Goal: Navigation & Orientation: Find specific page/section

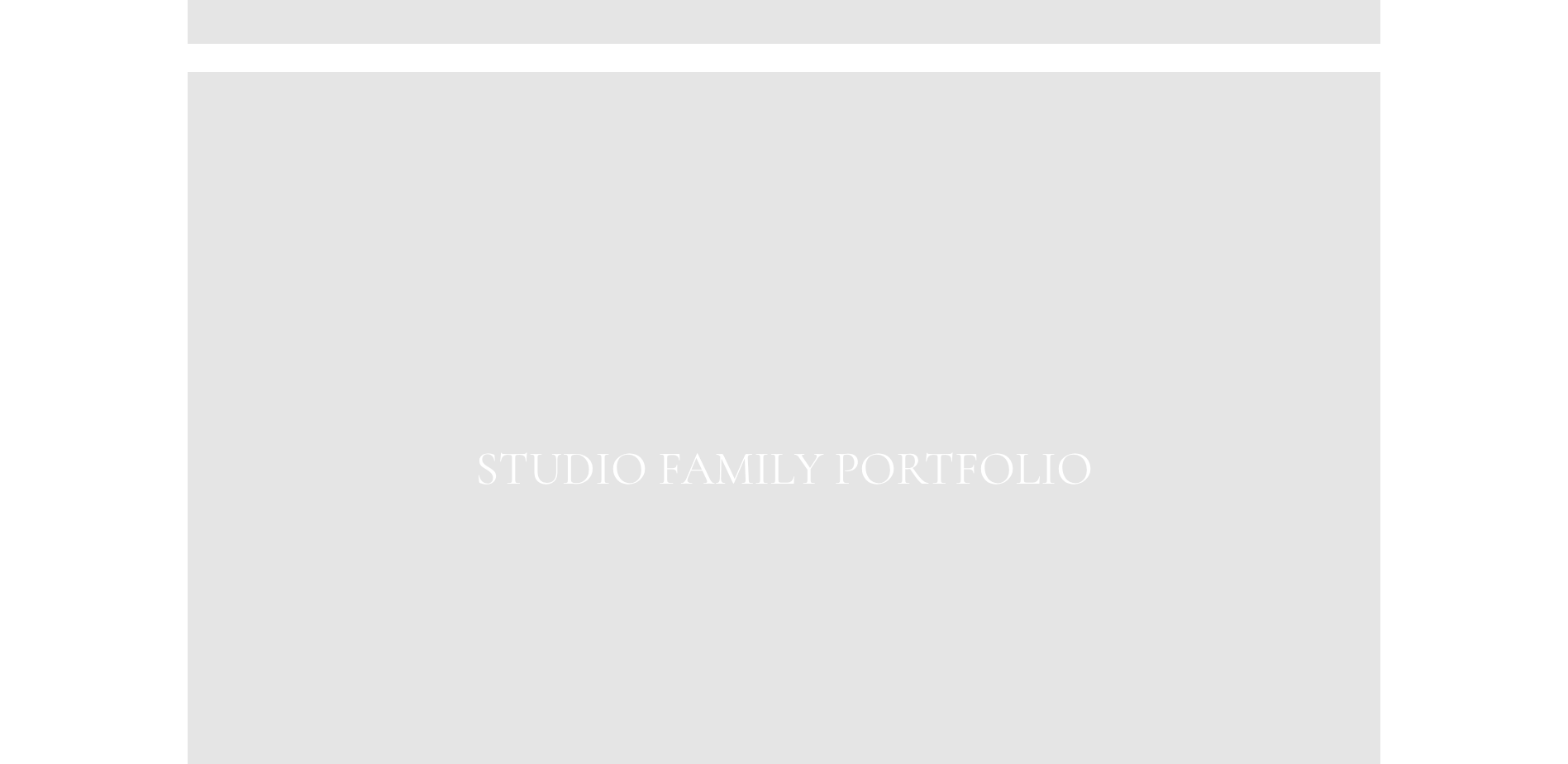
scroll to position [2602, 0]
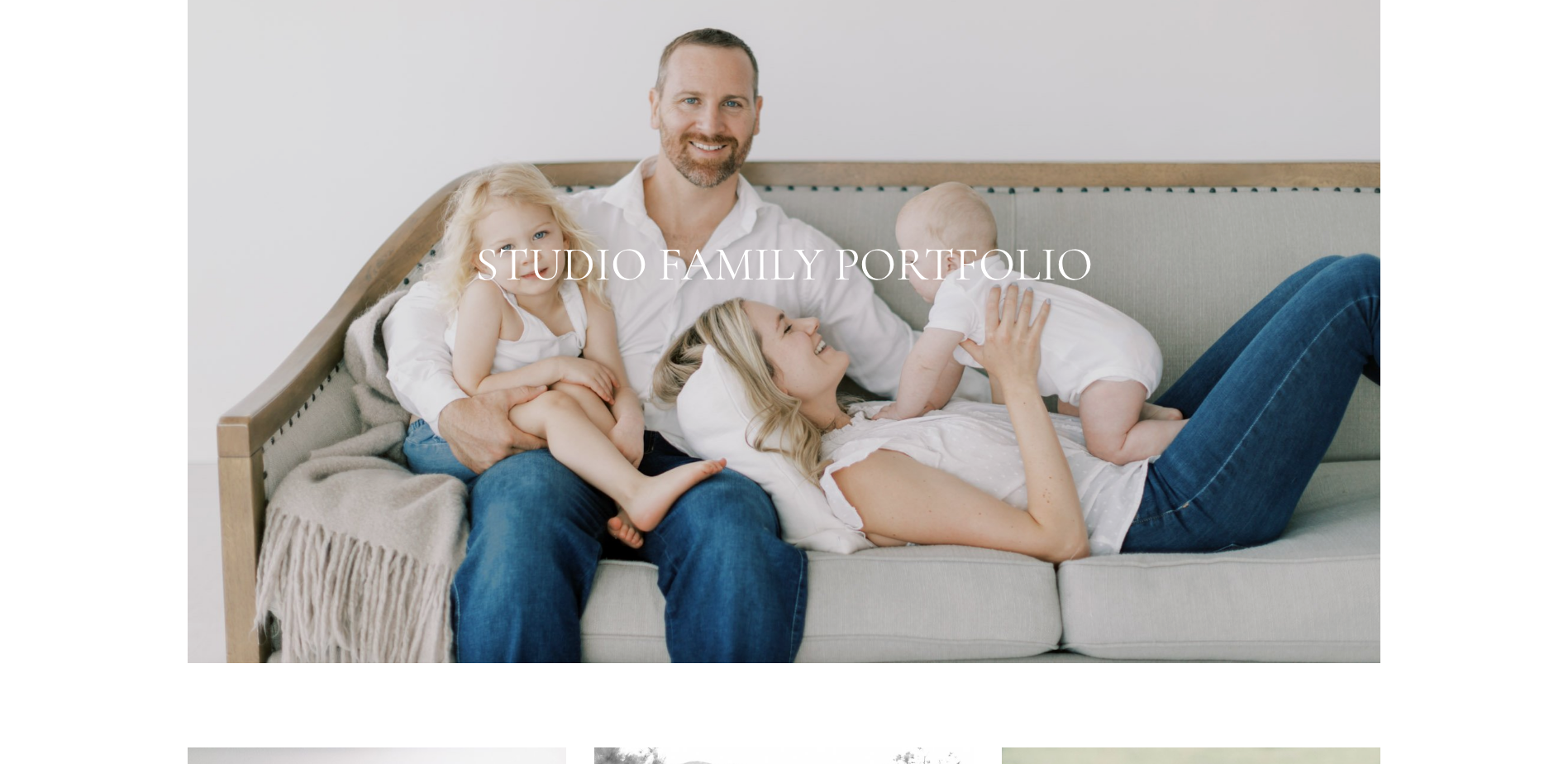
click at [850, 269] on div at bounding box center [784, 265] width 1192 height 795
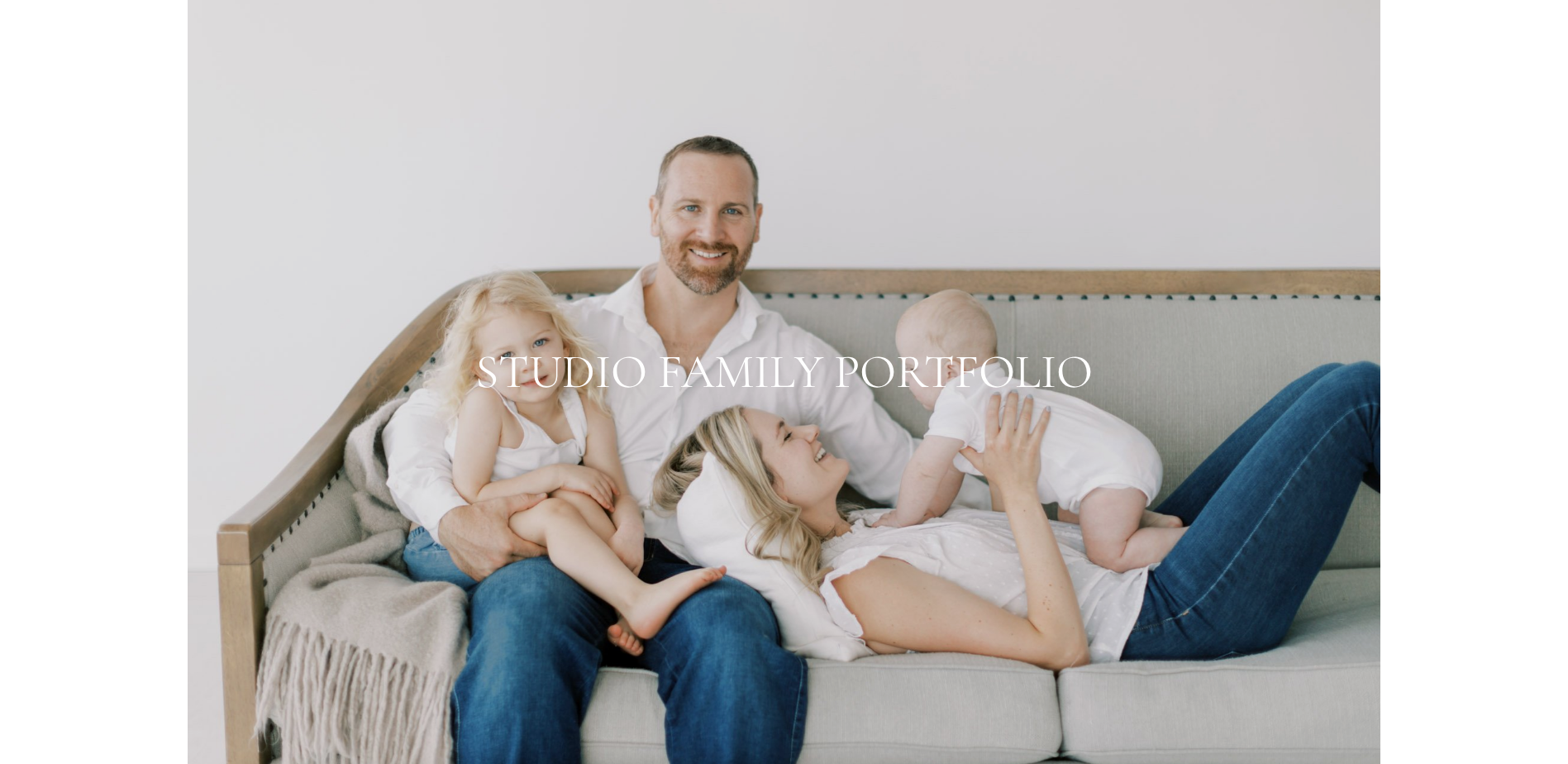
scroll to position [2619, 0]
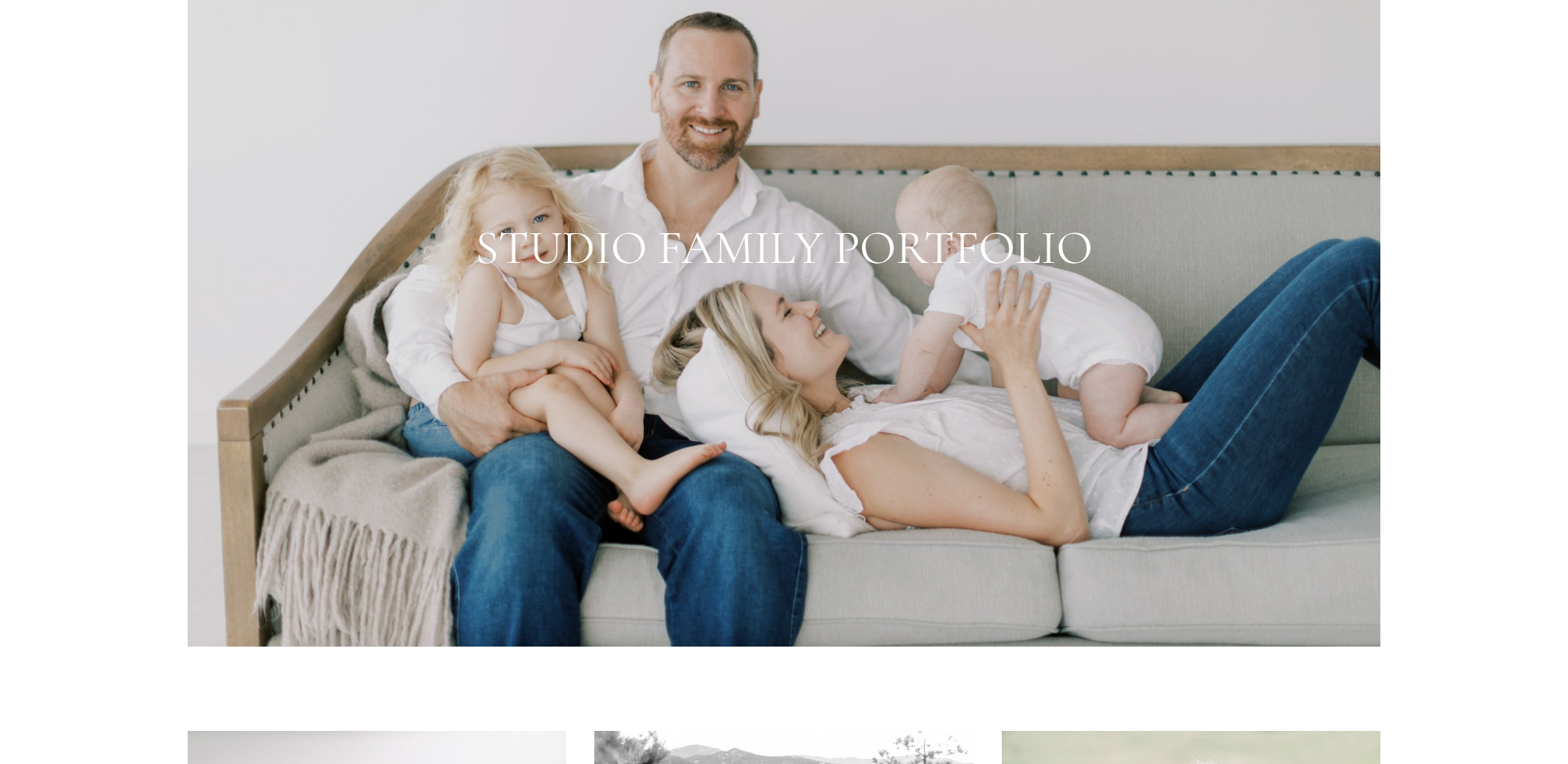
click at [897, 274] on div at bounding box center [784, 249] width 1192 height 795
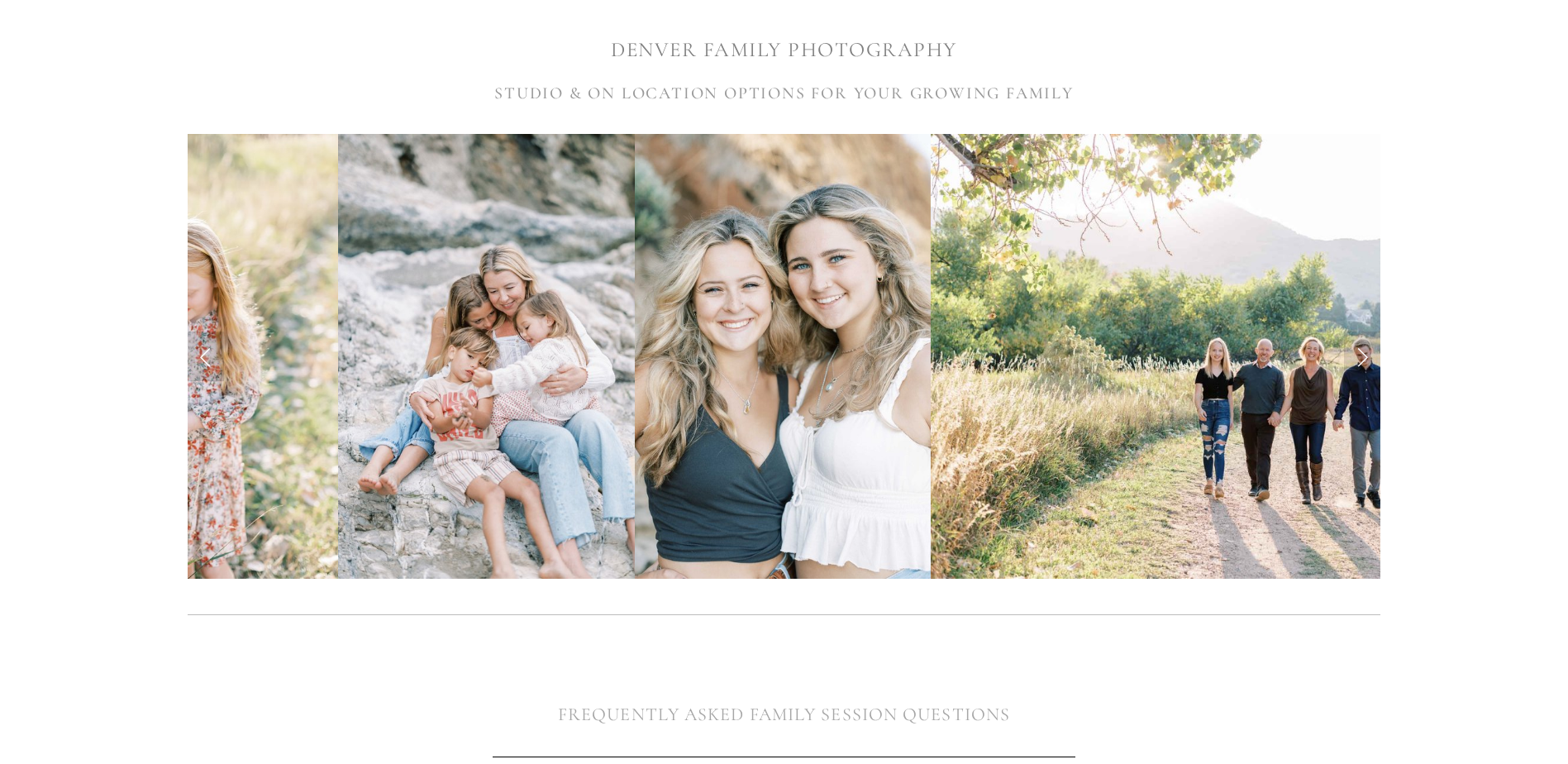
scroll to position [51, 0]
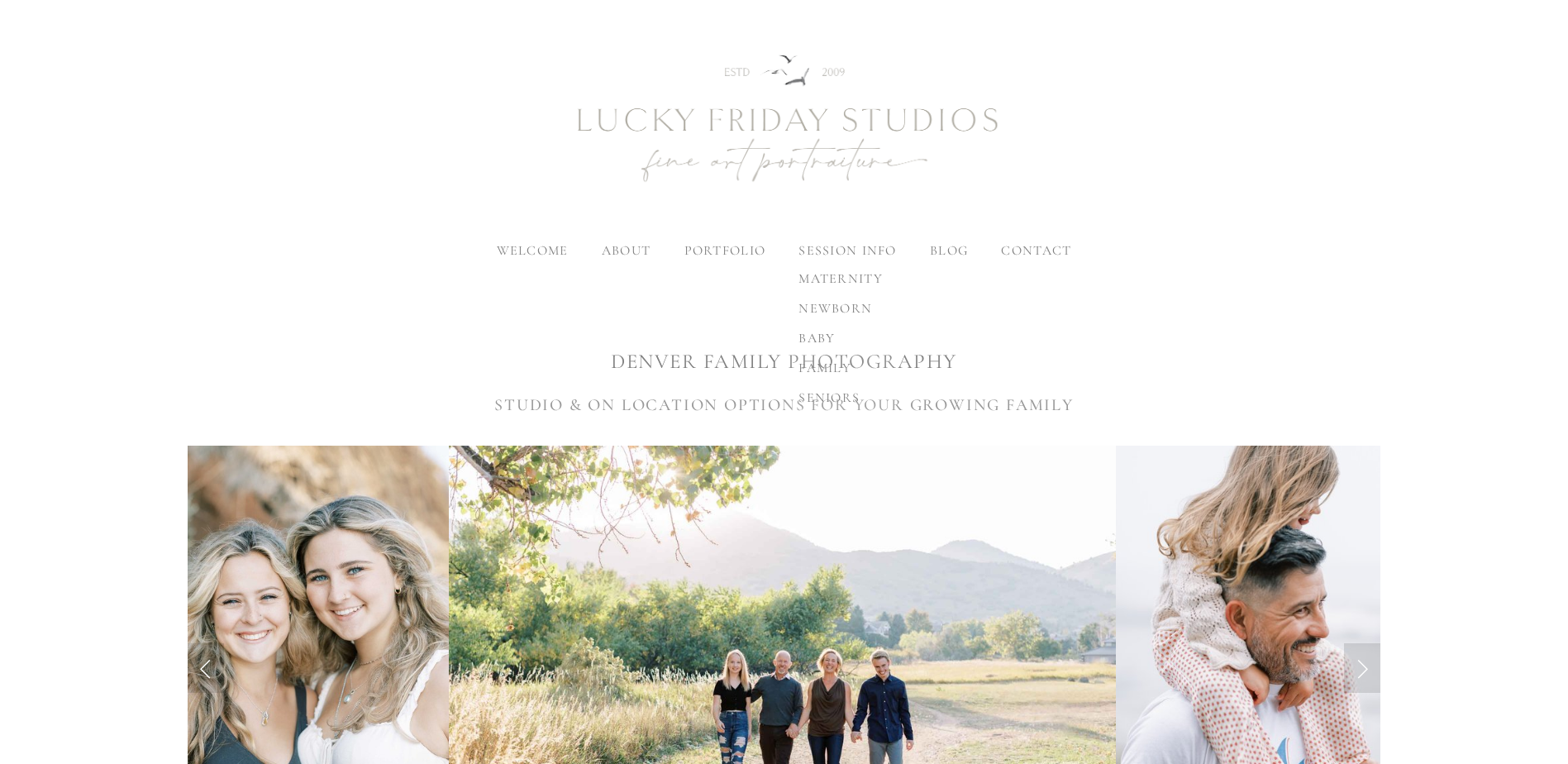
click at [831, 366] on span "family" at bounding box center [824, 367] width 53 height 16
